Goal: Check status: Check status

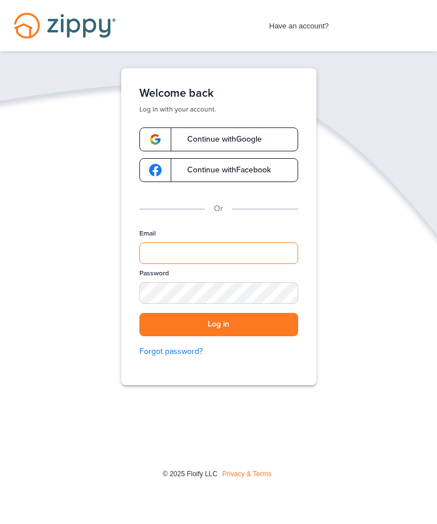
click at [164, 261] on input "Email" at bounding box center [218, 253] width 159 height 22
type input "**********"
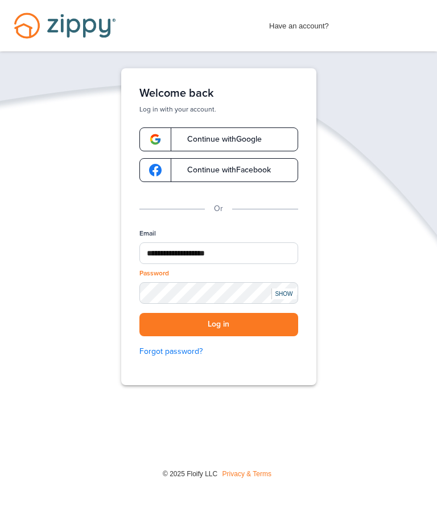
click at [279, 292] on div "SHOW" at bounding box center [283, 293] width 25 height 11
click at [280, 326] on button "Log in" at bounding box center [218, 324] width 159 height 23
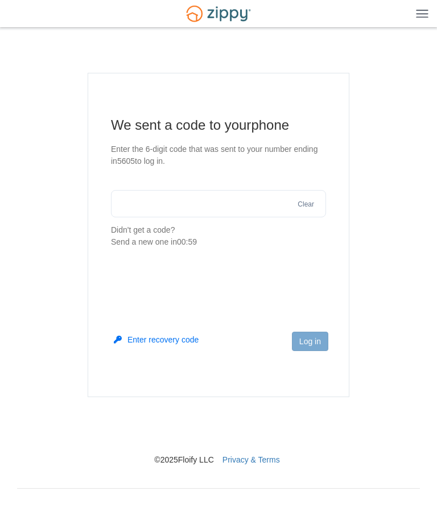
click at [262, 203] on input "text" at bounding box center [218, 203] width 215 height 27
type input "******"
click at [311, 339] on button "Log in" at bounding box center [310, 341] width 36 height 19
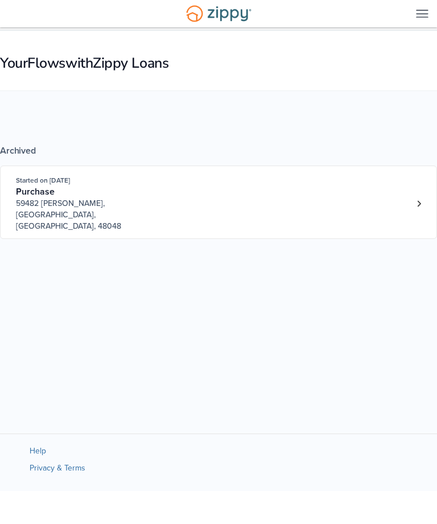
click at [414, 206] on div "Open loan 3650977" at bounding box center [418, 203] width 17 height 17
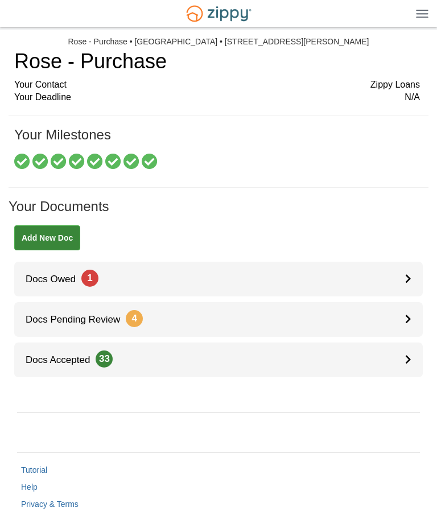
click at [408, 365] on div at bounding box center [414, 359] width 18 height 35
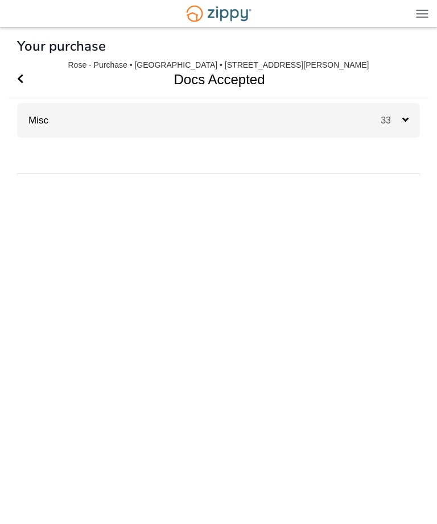
click at [407, 131] on div "33" at bounding box center [400, 120] width 39 height 35
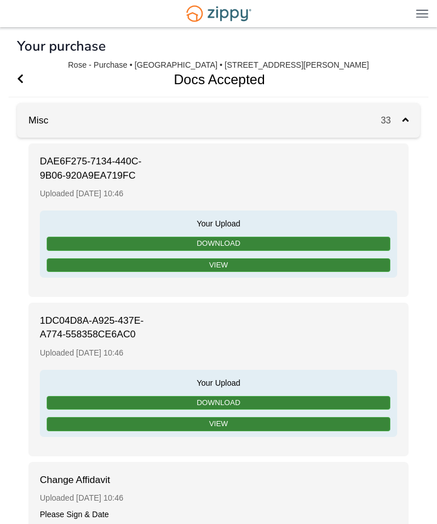
click at [23, 72] on span "Go Back" at bounding box center [20, 79] width 6 height 35
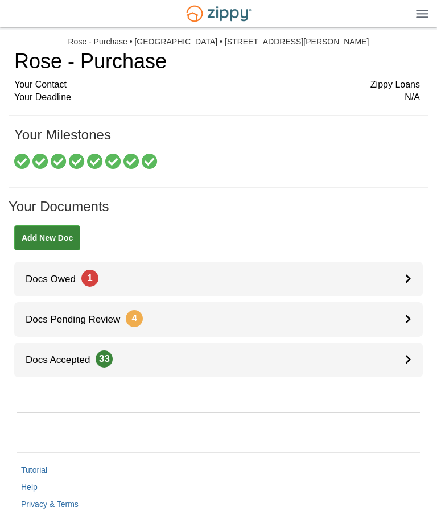
click at [424, 15] on img at bounding box center [422, 13] width 13 height 9
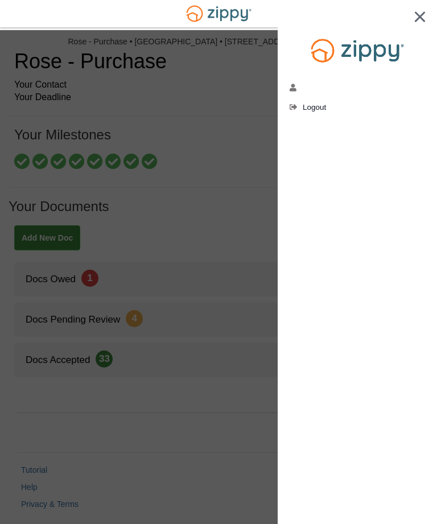
click at [210, 128] on div at bounding box center [218, 262] width 437 height 524
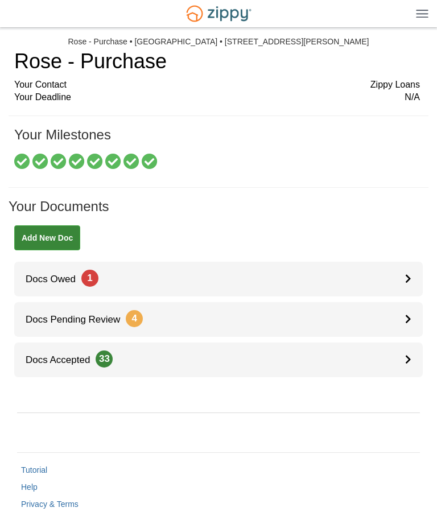
click at [406, 365] on div at bounding box center [414, 359] width 18 height 35
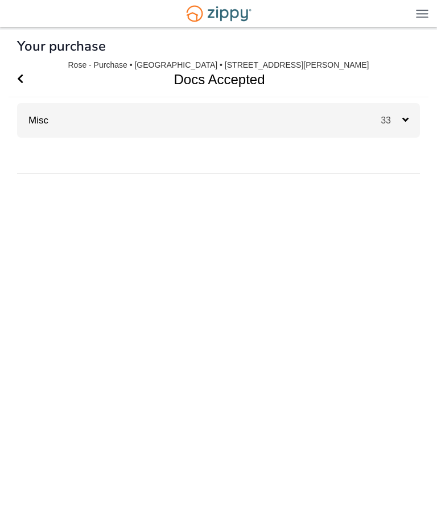
click at [404, 124] on icon at bounding box center [405, 119] width 6 height 10
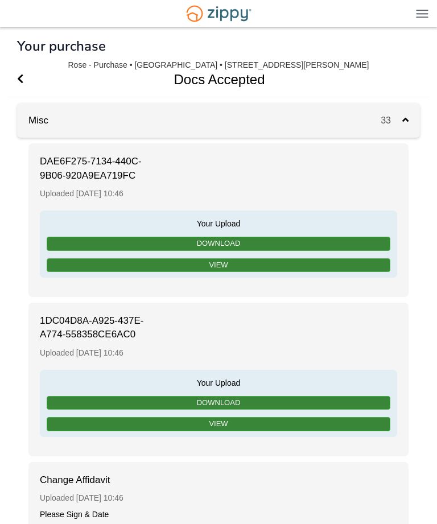
click at [297, 266] on link "View" at bounding box center [219, 265] width 344 height 14
click at [269, 426] on link "View" at bounding box center [219, 424] width 344 height 14
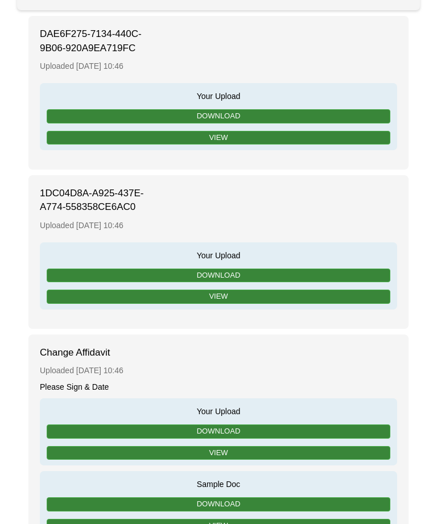
scroll to position [138, 0]
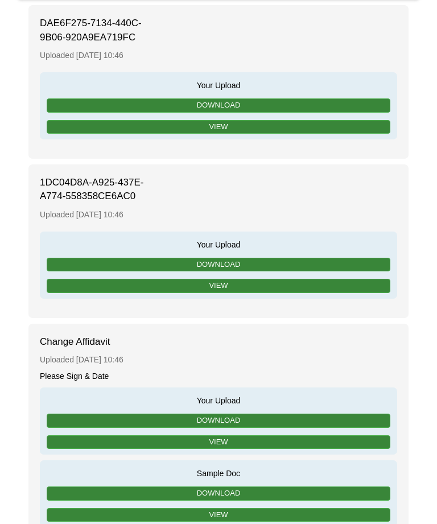
click at [271, 445] on link "View" at bounding box center [219, 443] width 344 height 14
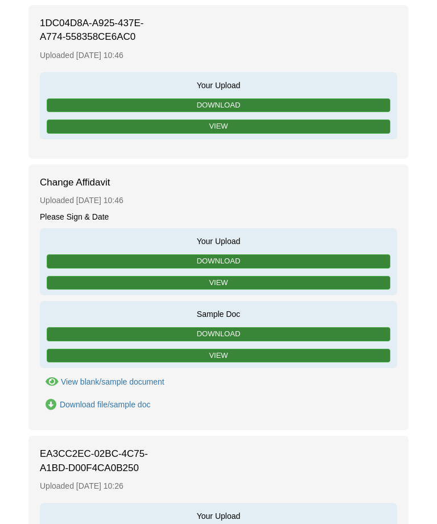
scroll to position [297, 0]
click at [287, 354] on link "View" at bounding box center [219, 356] width 344 height 14
